Goal: Task Accomplishment & Management: Use online tool/utility

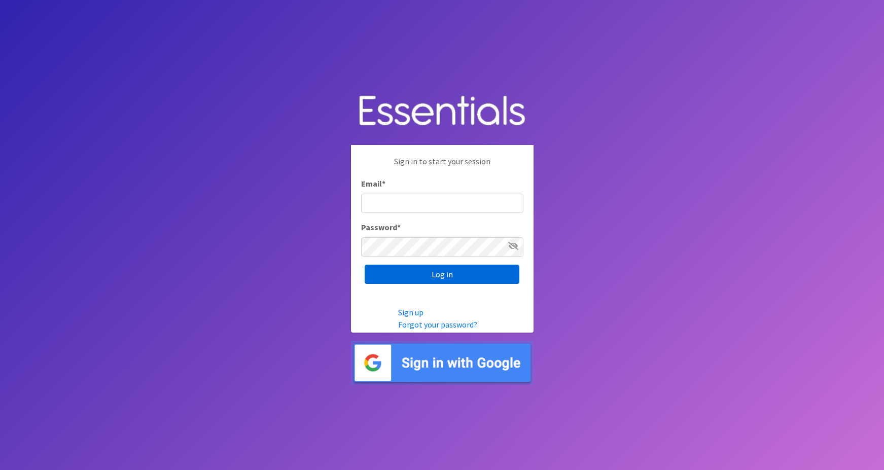
type input "maggie.schneemann@gmail.com"
click at [376, 274] on input "Log in" at bounding box center [441, 274] width 155 height 19
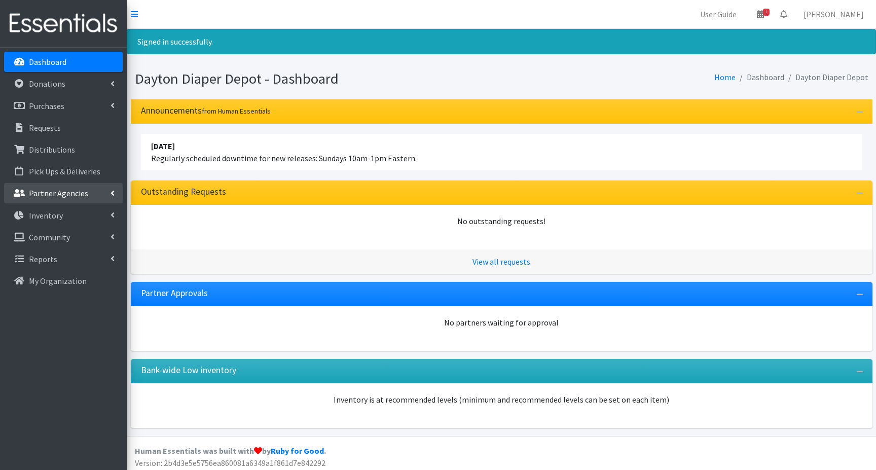
click at [59, 191] on p "Partner Agencies" at bounding box center [58, 193] width 59 height 10
click at [57, 213] on link "All Partners" at bounding box center [63, 215] width 119 height 20
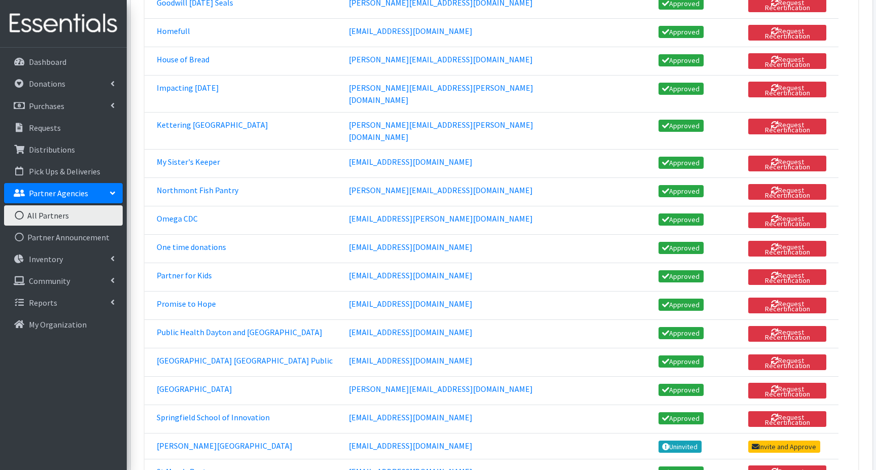
scroll to position [1115, 0]
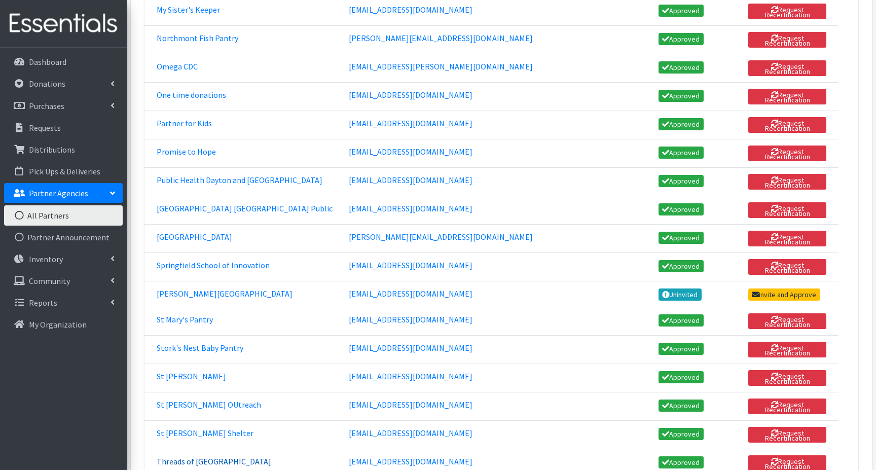
click at [195, 456] on link "Threads of [GEOGRAPHIC_DATA]" at bounding box center [214, 461] width 115 height 10
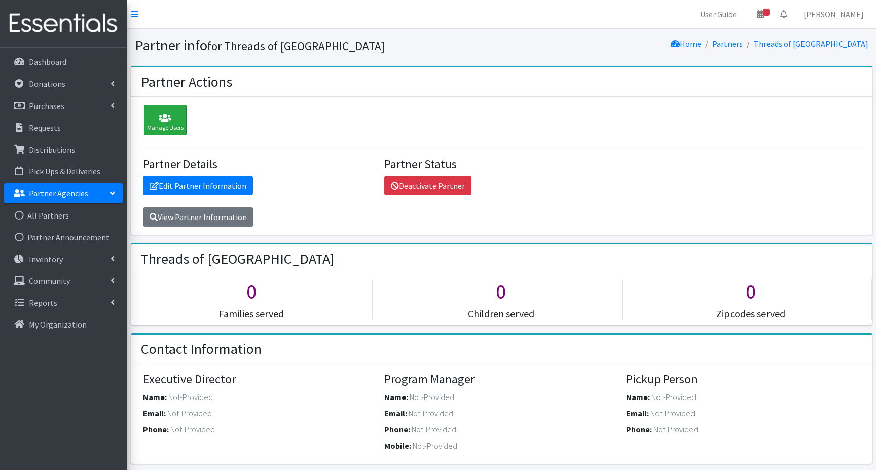
click at [164, 124] on div "Manage Users" at bounding box center [165, 120] width 43 height 30
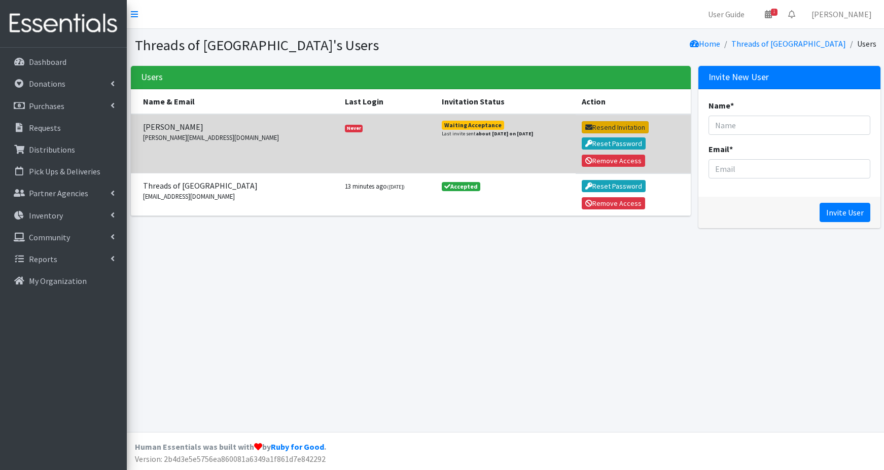
click at [594, 126] on button "Resend Invitation" at bounding box center [614, 127] width 67 height 12
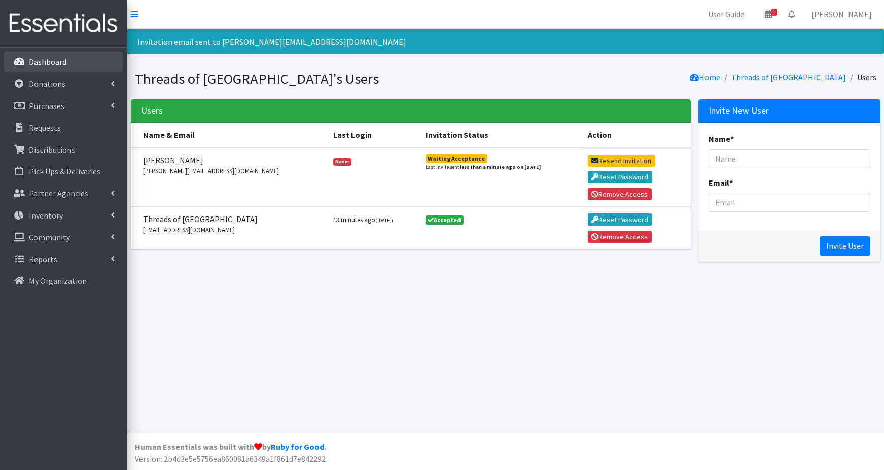
click at [66, 61] on link "Dashboard" at bounding box center [63, 62] width 119 height 20
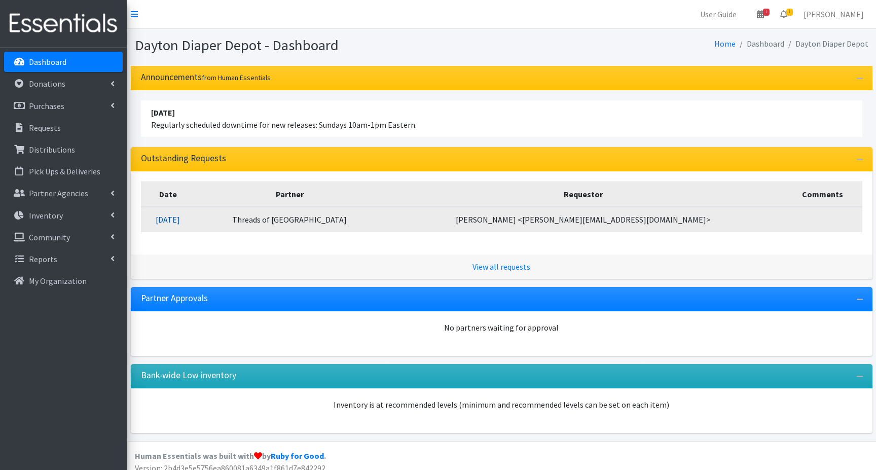
click at [180, 218] on link "09/09/2025" at bounding box center [168, 219] width 24 height 10
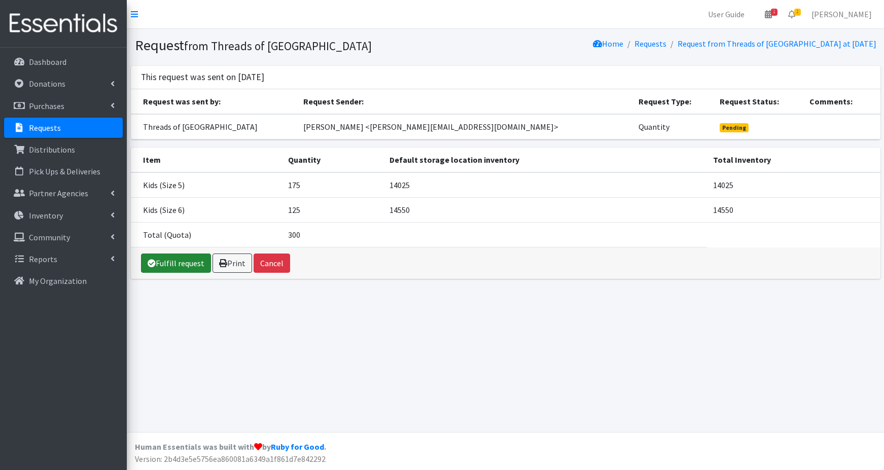
click at [178, 264] on link "Fulfill request" at bounding box center [176, 262] width 70 height 19
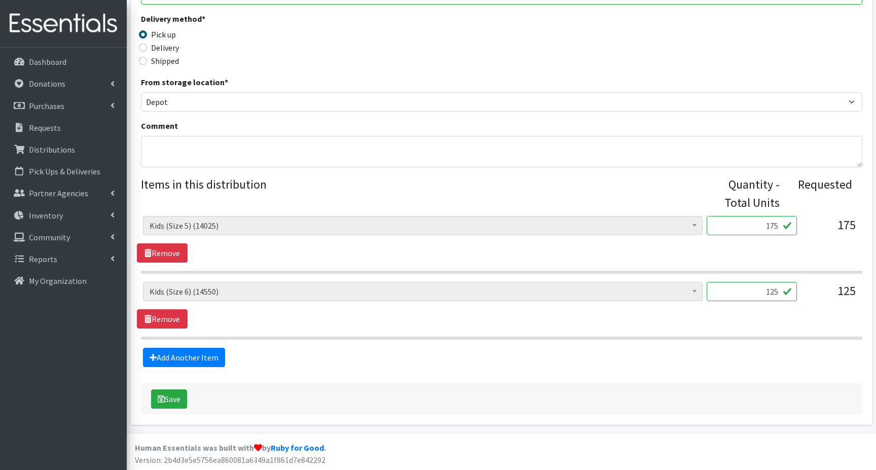
scroll to position [258, 0]
click at [174, 400] on button "Save" at bounding box center [169, 397] width 36 height 19
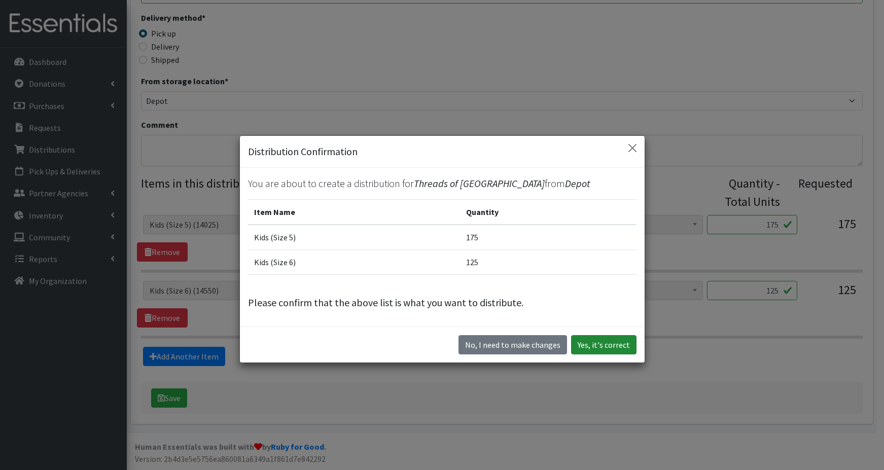
click at [586, 343] on button "Yes, it's correct" at bounding box center [603, 344] width 65 height 19
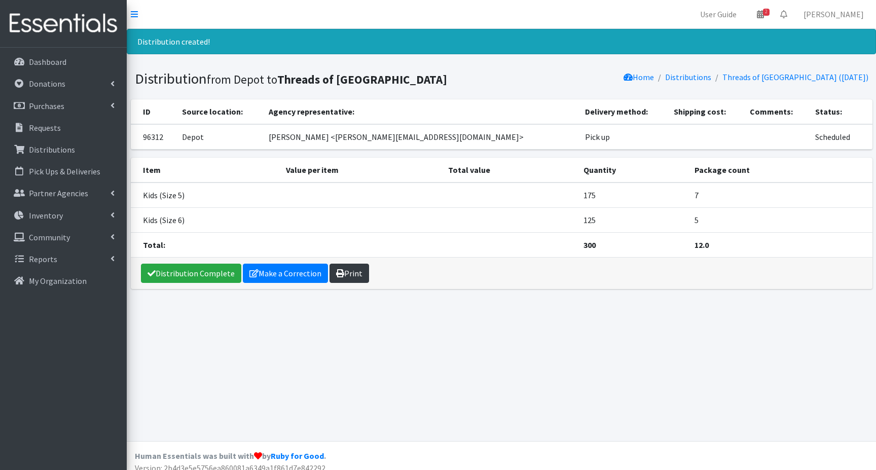
click at [345, 274] on link "Print" at bounding box center [349, 273] width 40 height 19
